Goal: Task Accomplishment & Management: Use online tool/utility

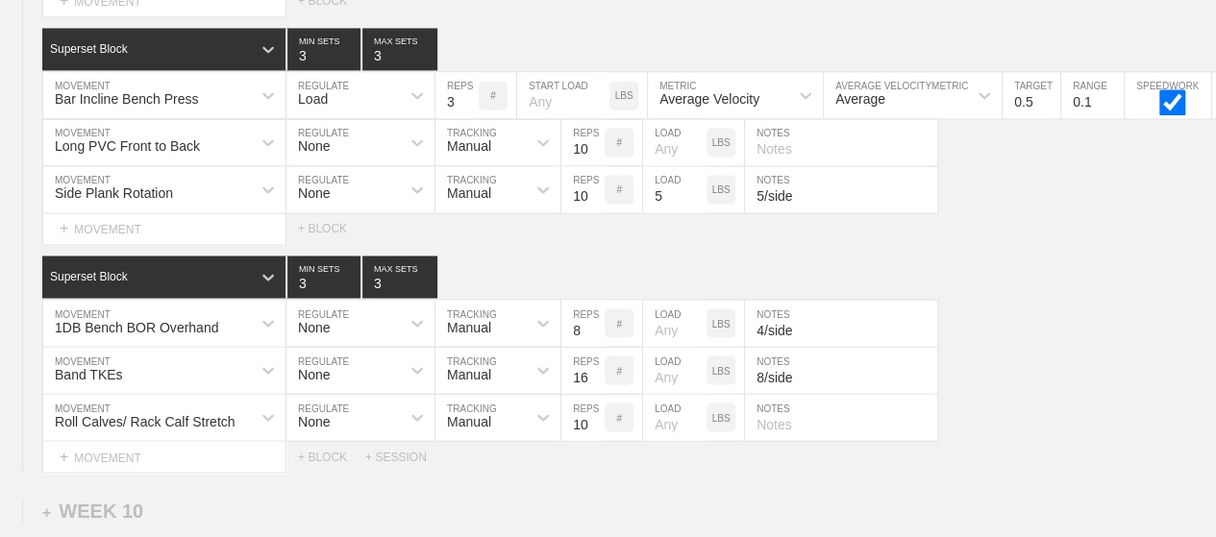
scroll to position [16310, 0]
click at [974, 256] on div "Superset Block 3 MIN SETS 3 MAX SETS" at bounding box center [629, 277] width 1174 height 42
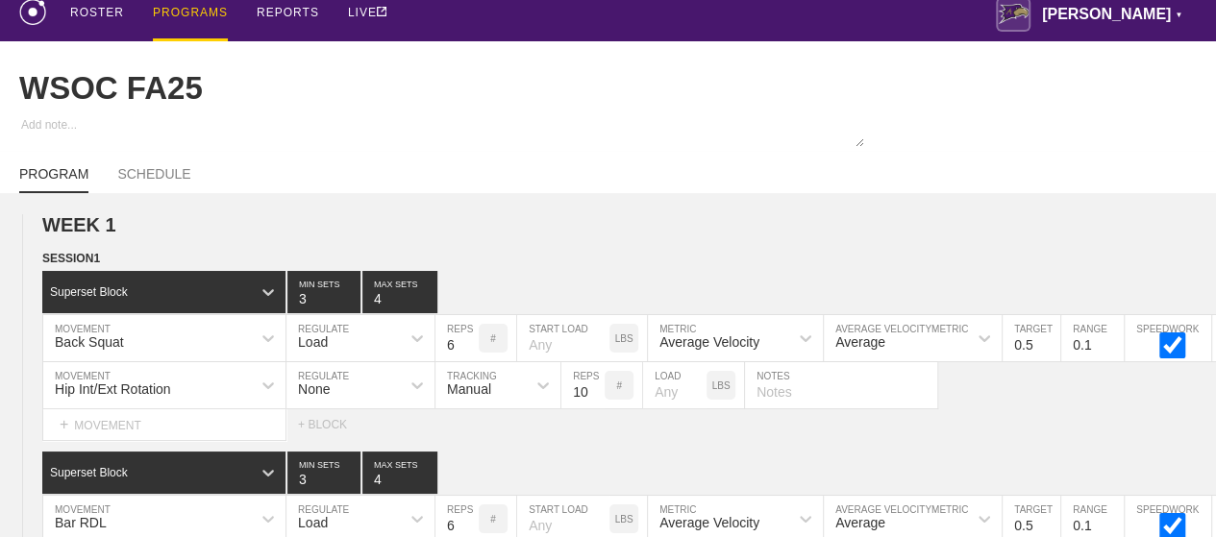
scroll to position [0, 0]
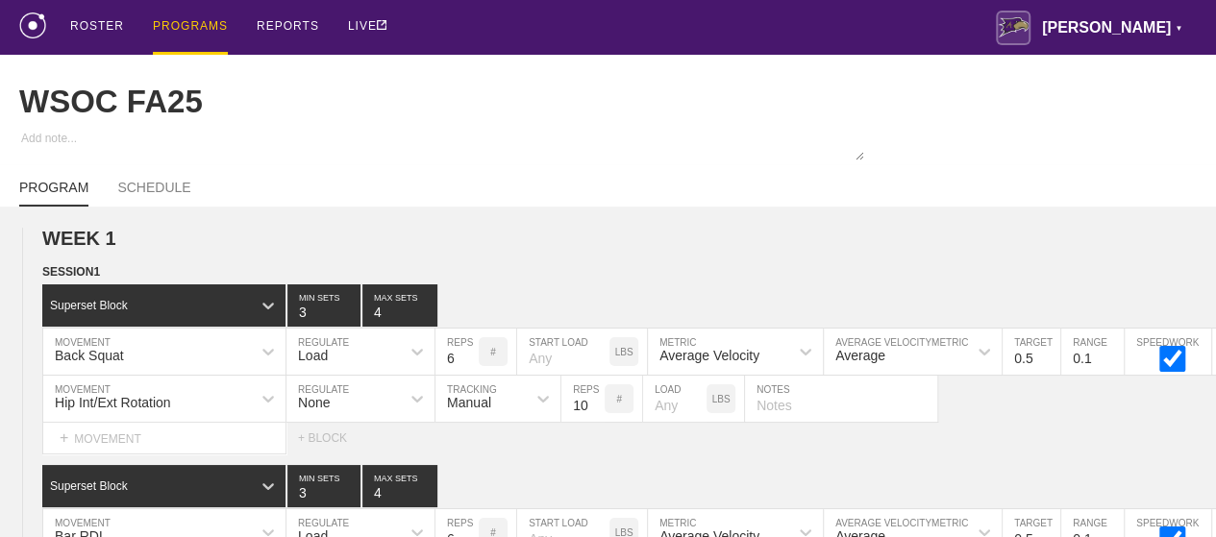
click at [178, 22] on div "PROGRAMS" at bounding box center [190, 27] width 75 height 55
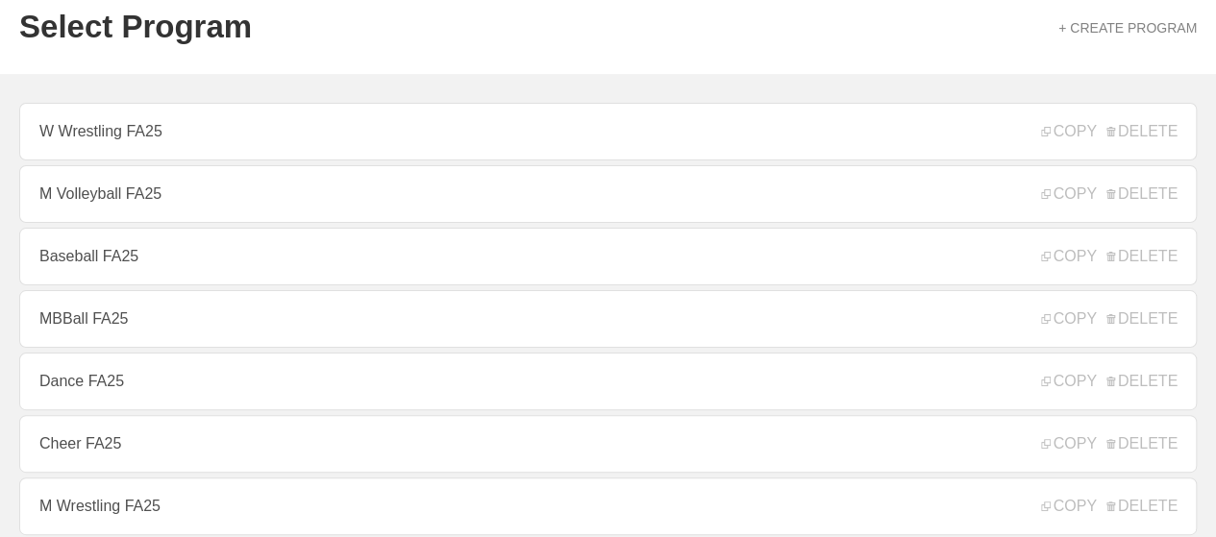
scroll to position [77, 0]
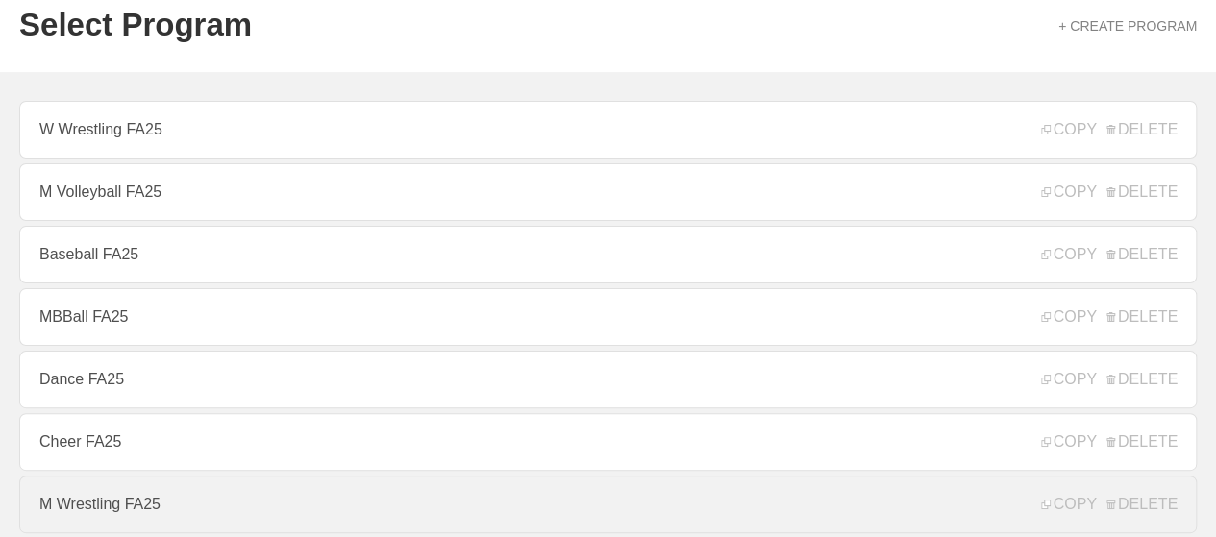
click at [177, 497] on link "M Wrestling FA25" at bounding box center [608, 505] width 1178 height 58
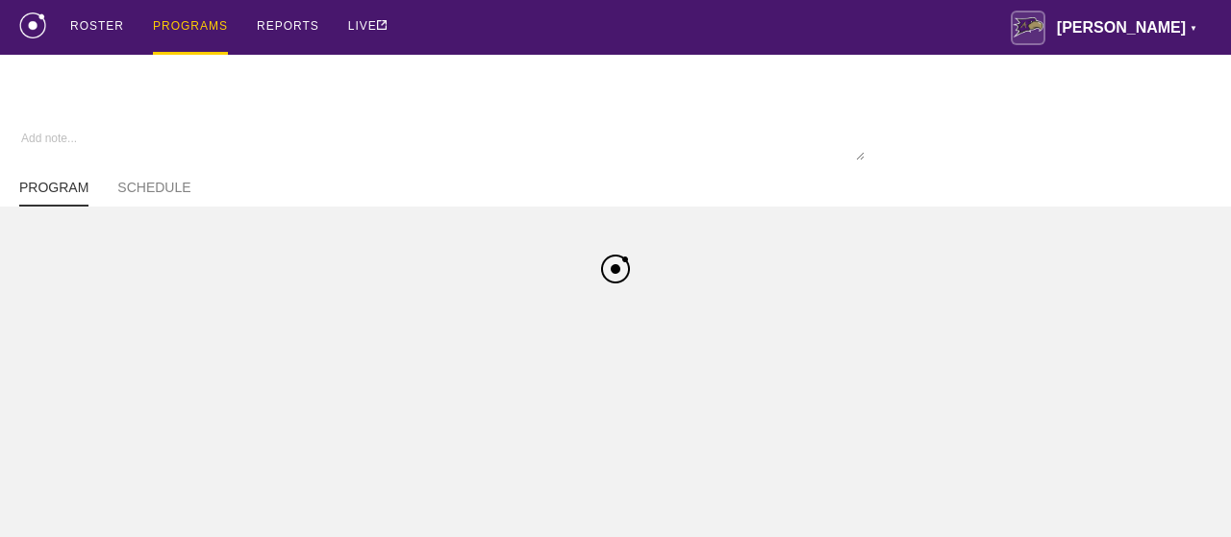
type textarea "x"
type input "M Wrestling FA25"
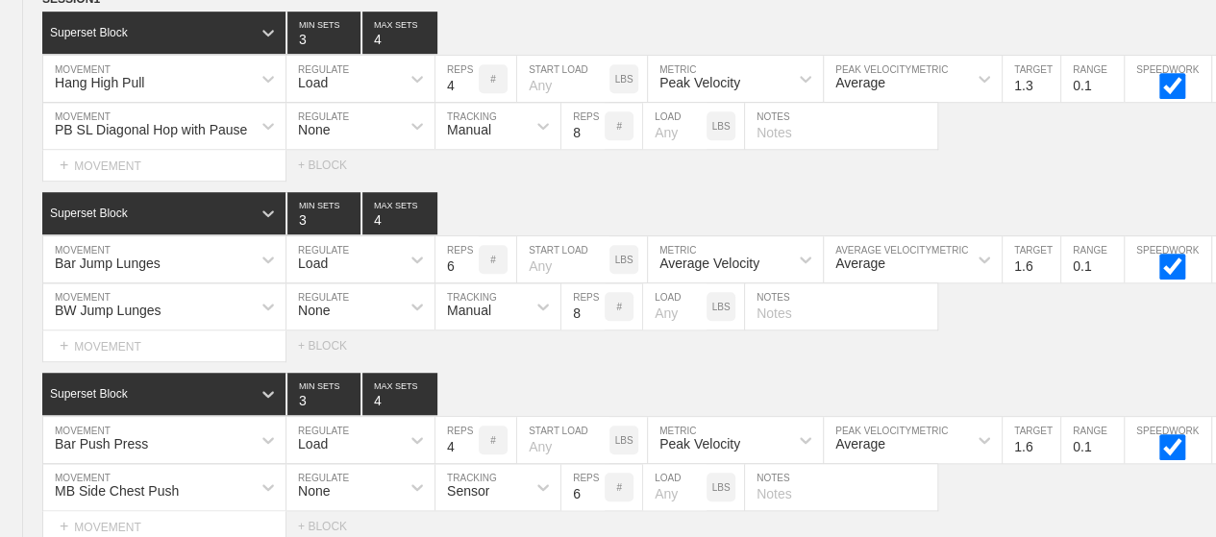
scroll to position [11697, 0]
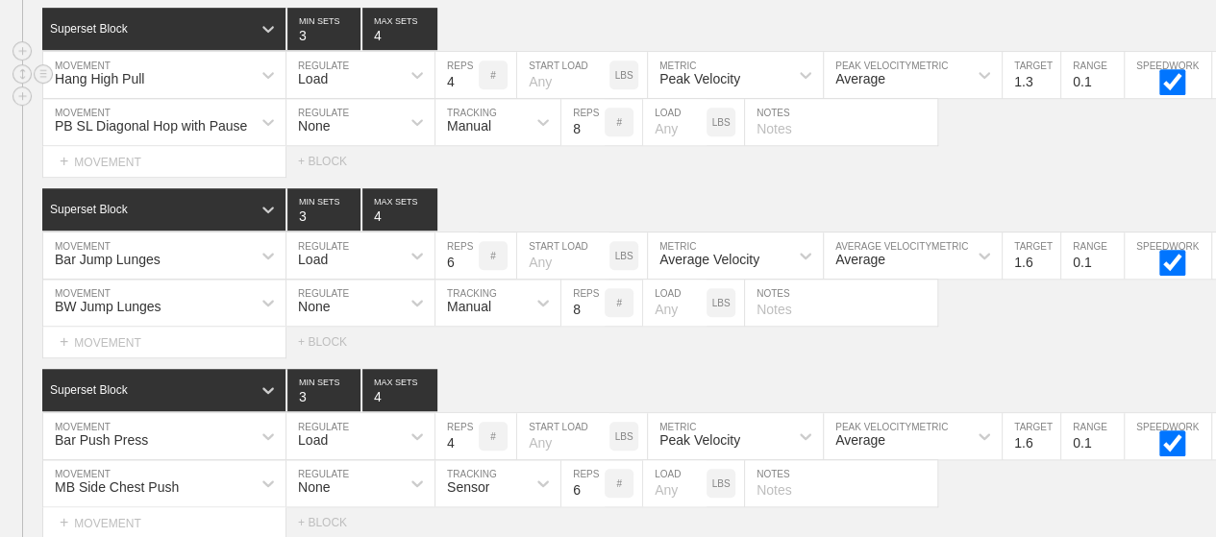
click at [456, 62] on input "4" at bounding box center [457, 75] width 43 height 46
type input "3"
click at [511, 188] on div "Superset Block 3 MIN SETS 4 MAX SETS" at bounding box center [629, 209] width 1174 height 42
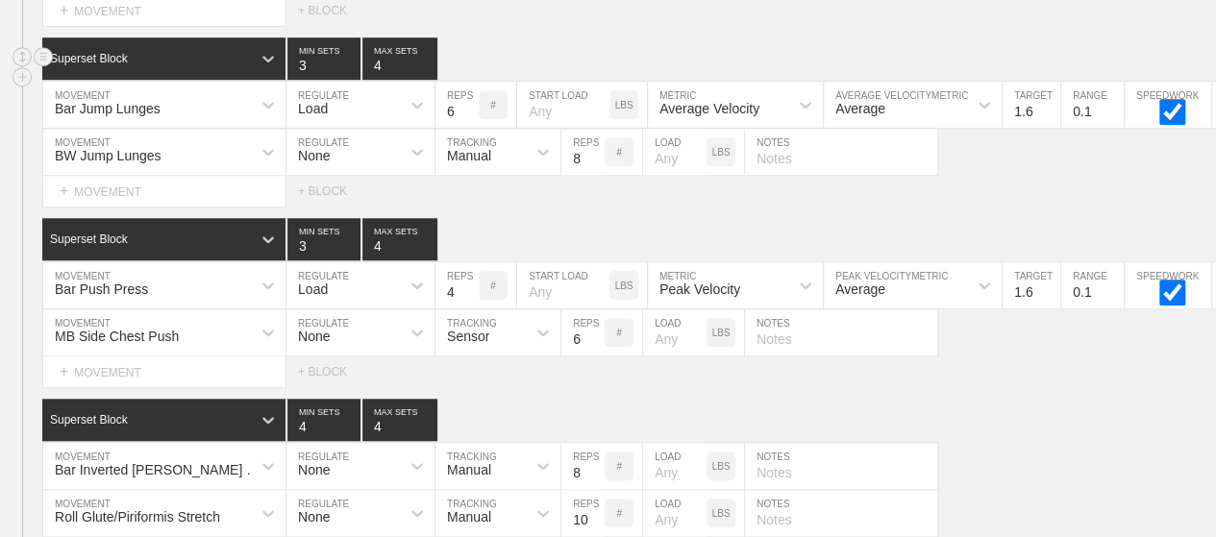
scroll to position [11851, 0]
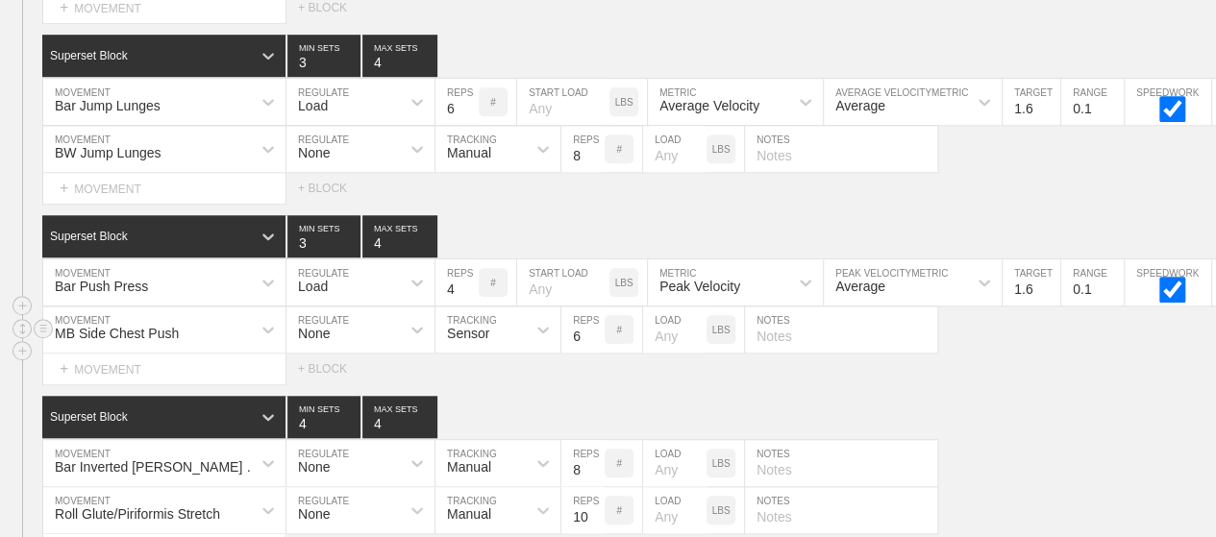
click at [569, 311] on input "6" at bounding box center [583, 330] width 43 height 46
type input "16"
click at [515, 313] on div "Sensor" at bounding box center [481, 329] width 90 height 33
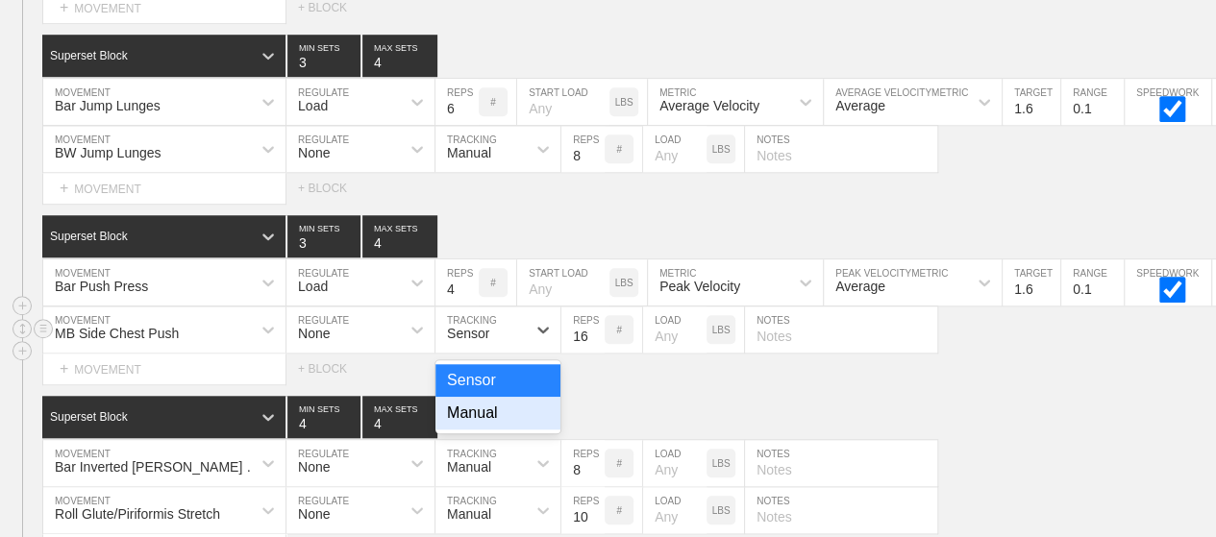
click at [515, 397] on div "Manual" at bounding box center [498, 413] width 125 height 33
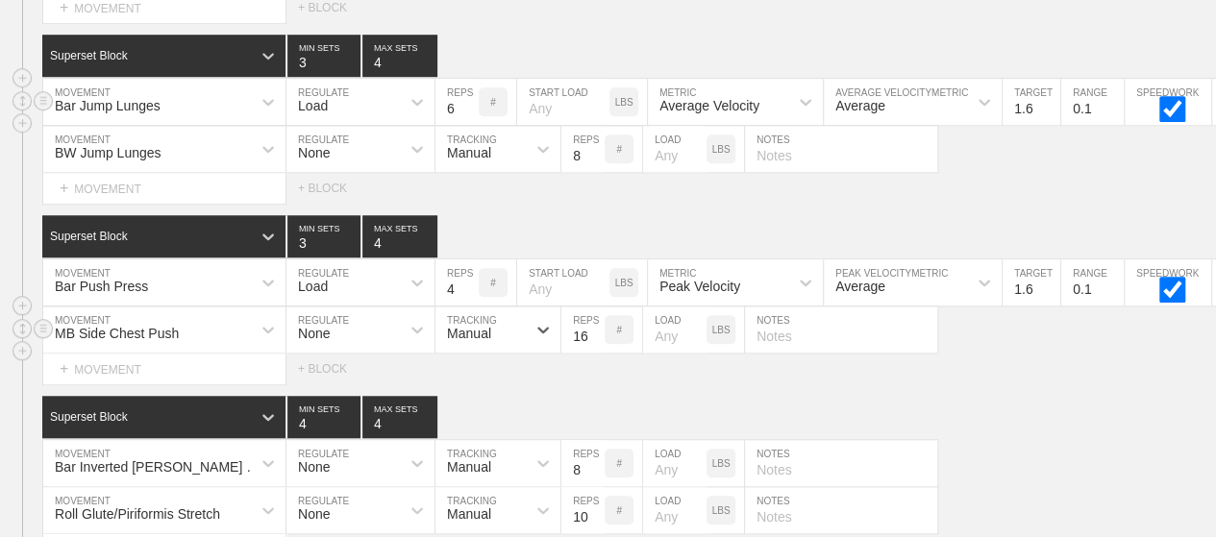
click at [721, 98] on div "Average Velocity" at bounding box center [710, 105] width 100 height 15
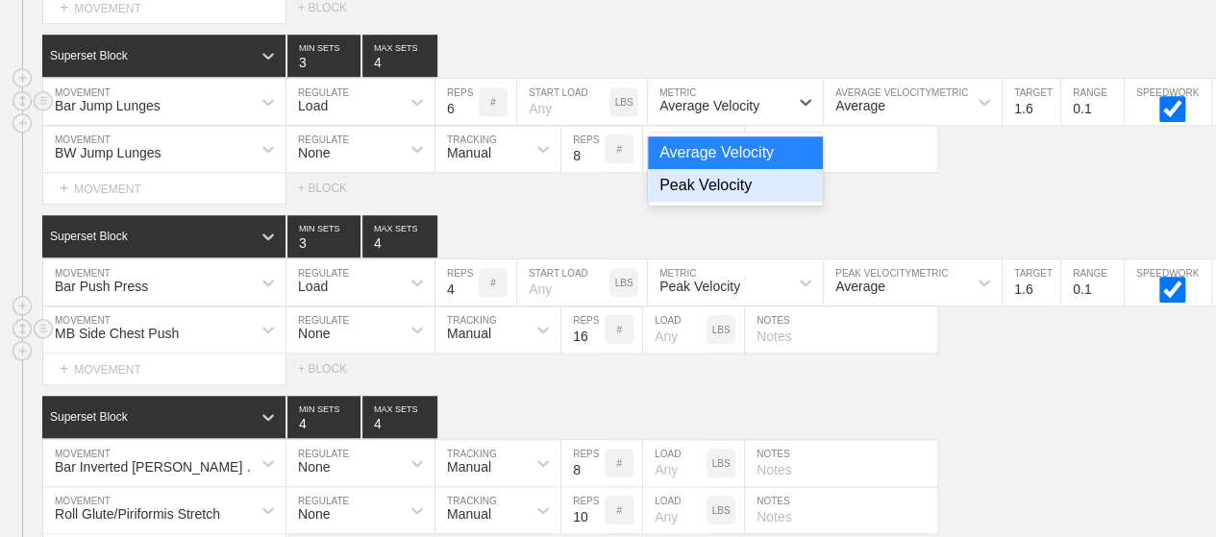
click at [731, 169] on div "Peak Velocity" at bounding box center [735, 185] width 175 height 33
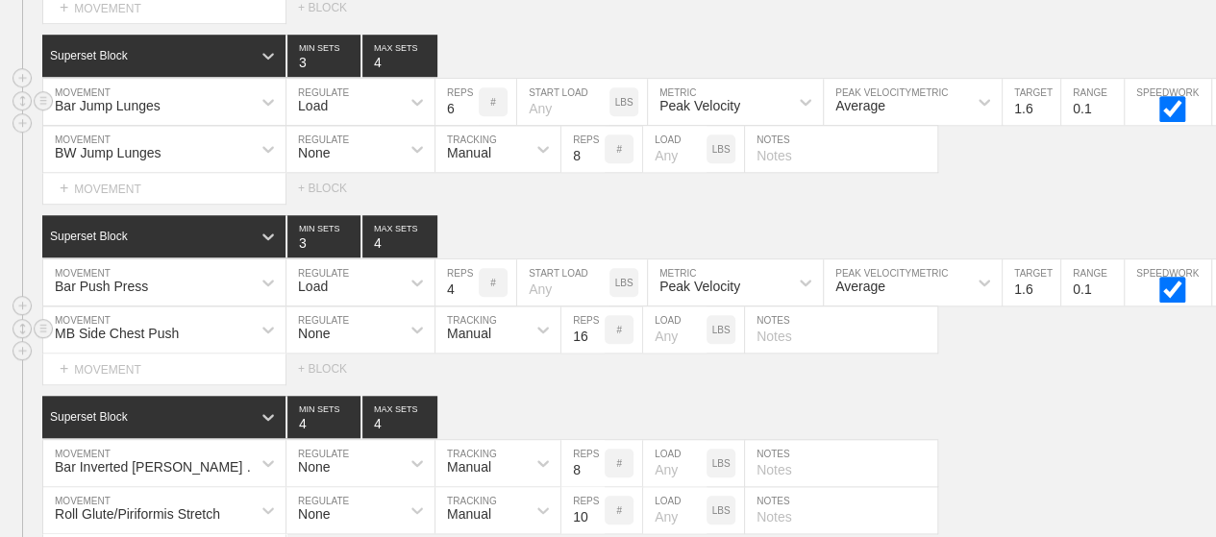
click at [924, 173] on div "Select... MOVEMENT + MOVEMENT + BLOCK" at bounding box center [608, 188] width 1216 height 31
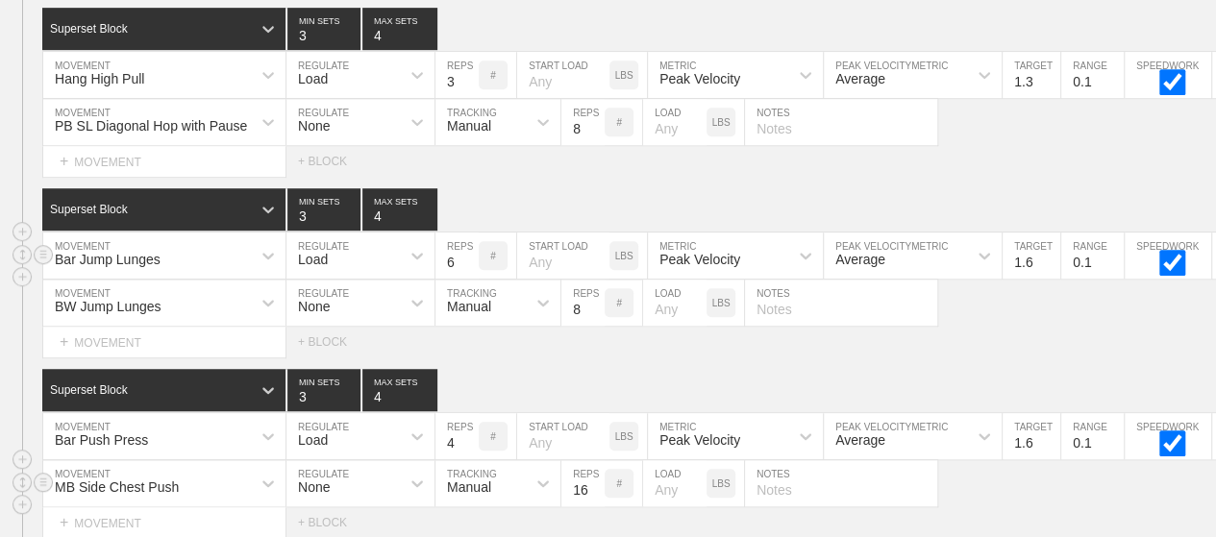
scroll to position [11658, 0]
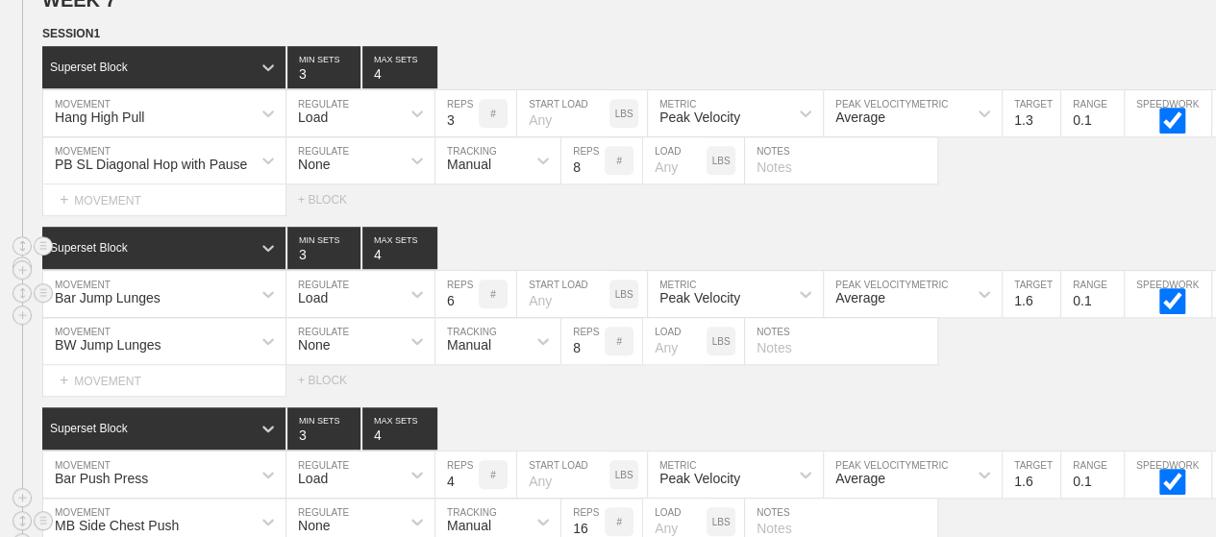
click at [900, 227] on div "Superset Block 3 MIN SETS 4 MAX SETS" at bounding box center [629, 248] width 1174 height 42
